Goal: Information Seeking & Learning: Check status

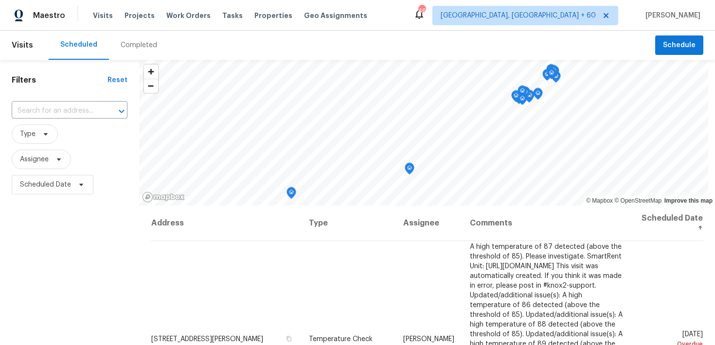
click at [130, 48] on div "Completed" at bounding box center [139, 45] width 36 height 10
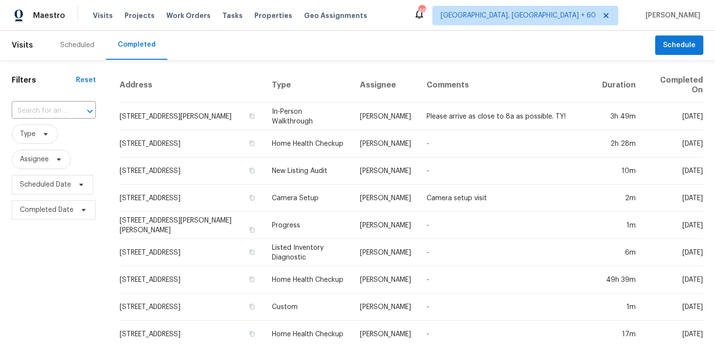
click at [41, 110] on input "text" at bounding box center [40, 111] width 57 height 15
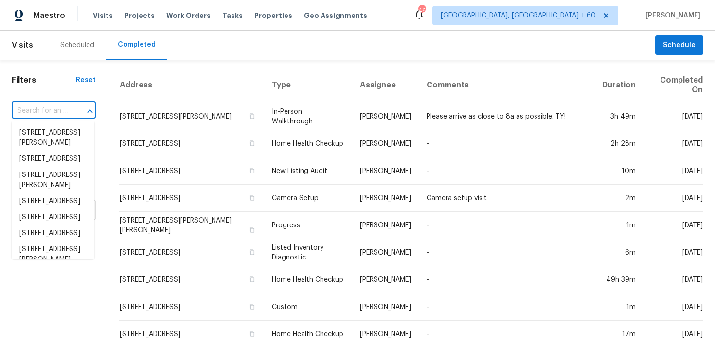
paste input "[STREET_ADDRESS][PERSON_NAME]"
type input "[STREET_ADDRESS][PERSON_NAME]"
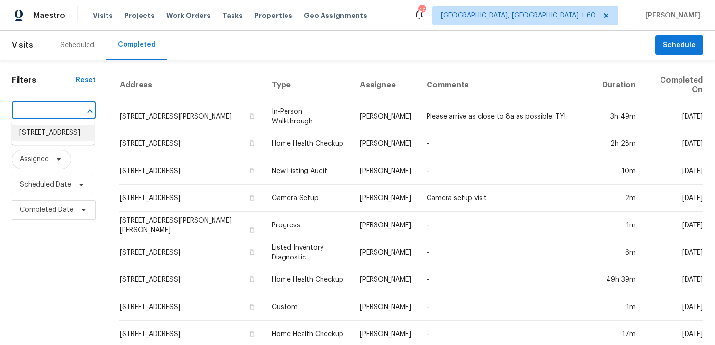
click at [40, 137] on li "[STREET_ADDRESS]" at bounding box center [53, 133] width 83 height 16
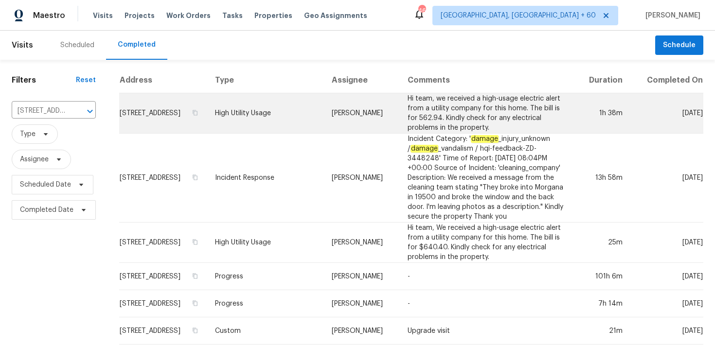
click at [291, 124] on td "High Utility Usage" at bounding box center [265, 113] width 117 height 40
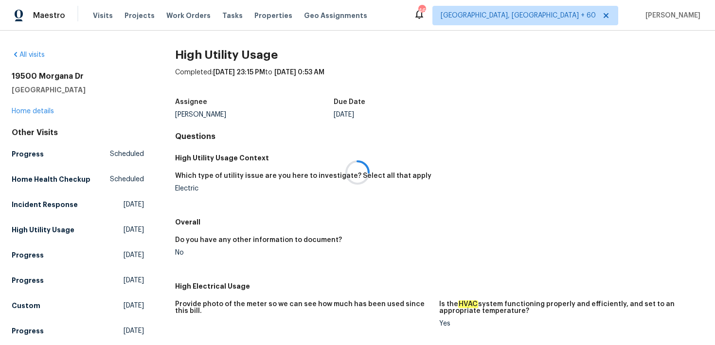
click at [36, 114] on div at bounding box center [357, 172] width 715 height 345
click at [27, 109] on div at bounding box center [357, 172] width 715 height 345
click at [35, 112] on link "Home details" at bounding box center [33, 111] width 42 height 7
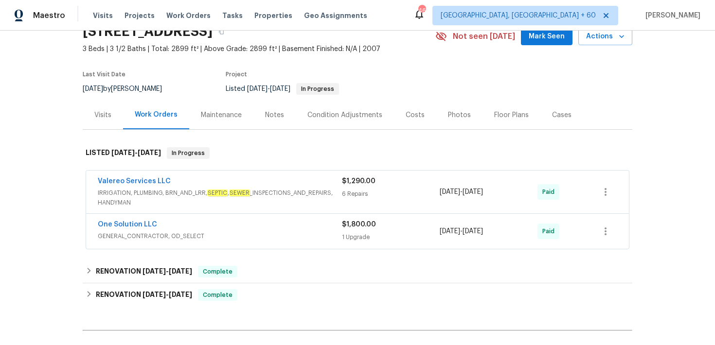
scroll to position [81, 0]
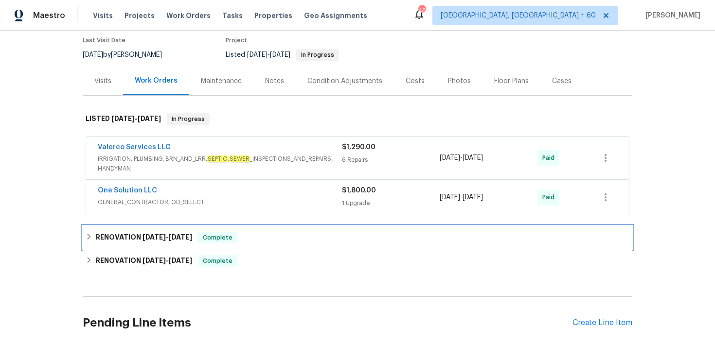
click at [243, 236] on div "RENOVATION [DATE] - [DATE] Complete" at bounding box center [358, 238] width 544 height 12
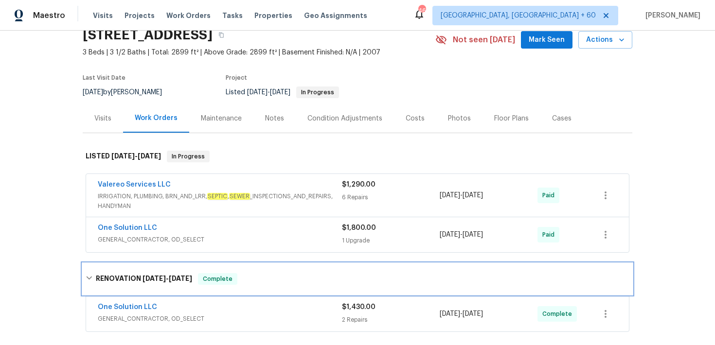
scroll to position [49, 0]
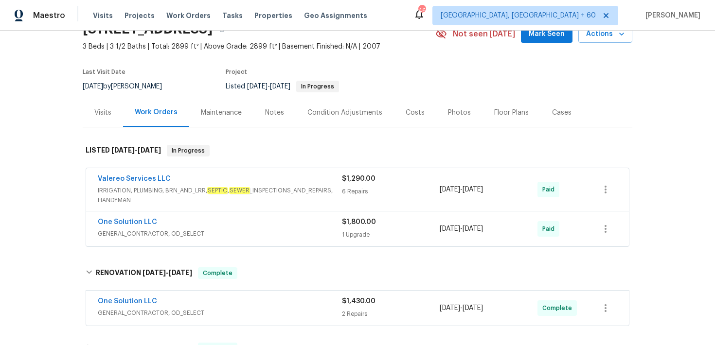
click at [358, 192] on div "6 Repairs" at bounding box center [391, 192] width 98 height 10
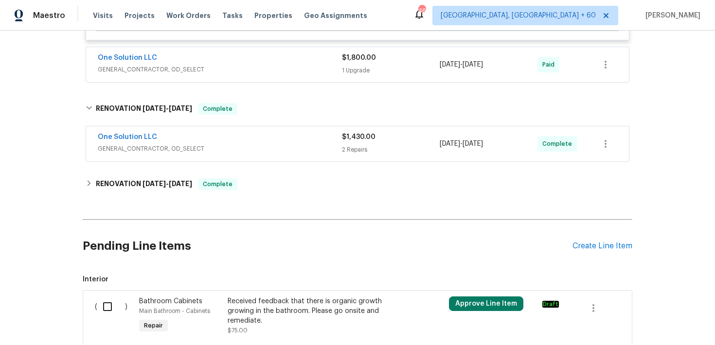
scroll to position [880, 0]
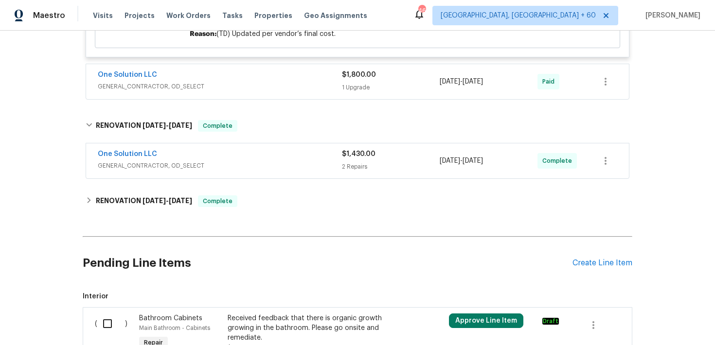
click at [334, 161] on span "GENERAL_CONTRACTOR, OD_SELECT" at bounding box center [220, 166] width 244 height 10
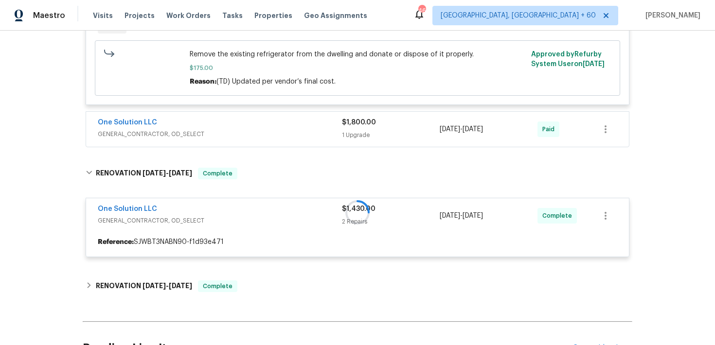
scroll to position [826, 0]
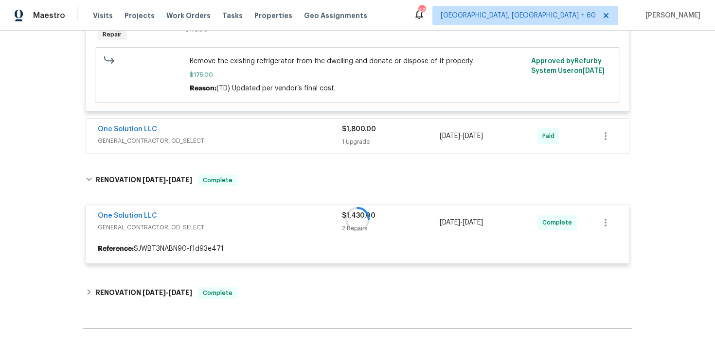
click at [358, 129] on div "$1,800.00 1 Upgrade" at bounding box center [391, 135] width 98 height 23
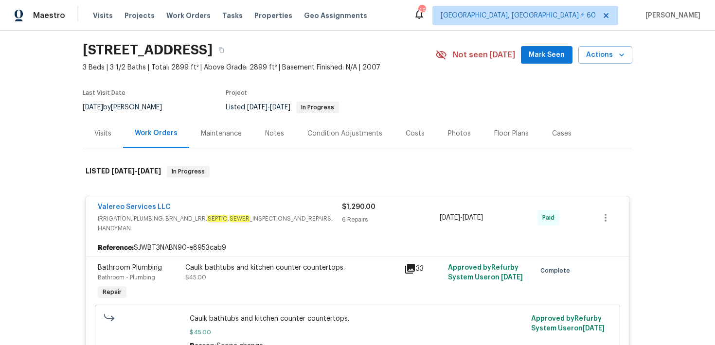
scroll to position [0, 0]
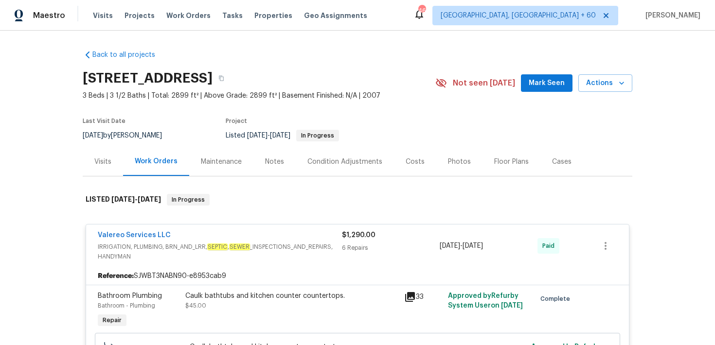
click at [345, 236] on span "$1,290.00" at bounding box center [359, 235] width 34 height 7
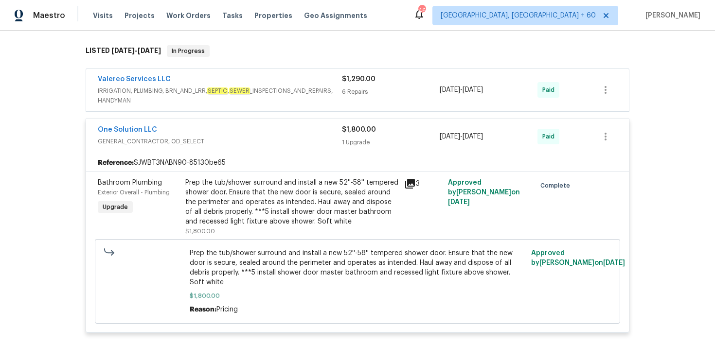
scroll to position [169, 0]
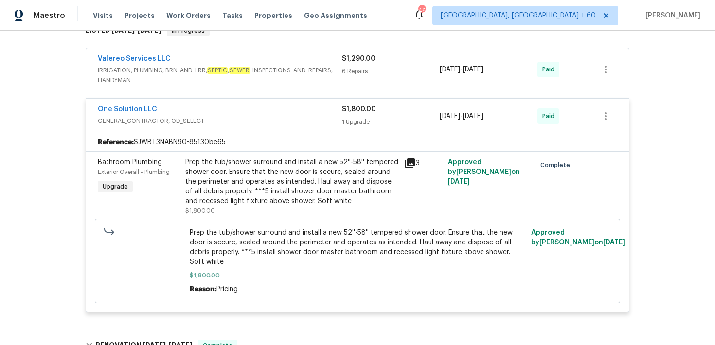
click at [350, 113] on div "$1,800.00" at bounding box center [391, 110] width 98 height 10
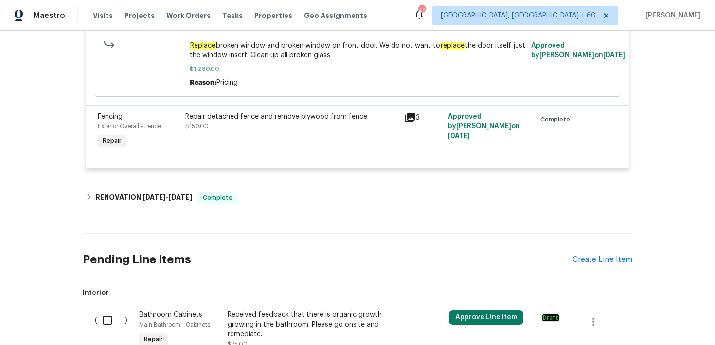
scroll to position [509, 0]
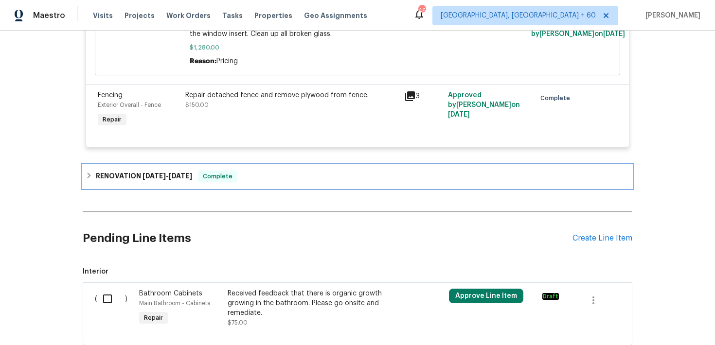
click at [288, 182] on div "RENOVATION [DATE] - [DATE] Complete" at bounding box center [358, 177] width 544 height 12
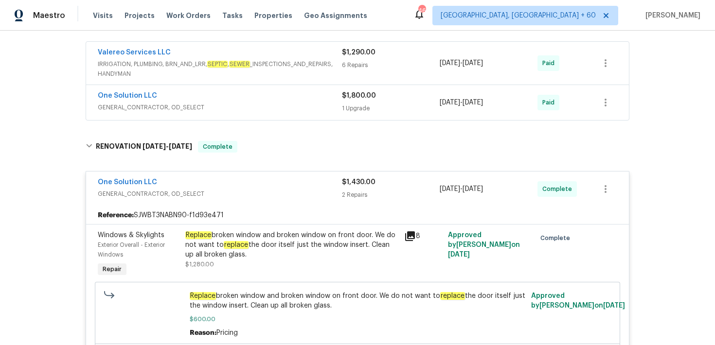
scroll to position [0, 0]
